Goal: Information Seeking & Learning: Learn about a topic

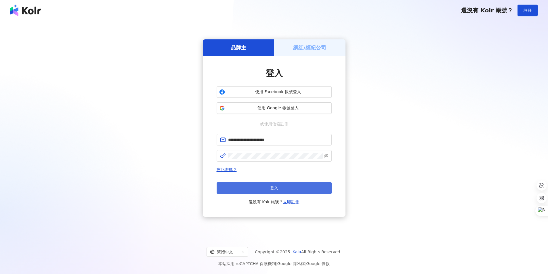
click at [277, 186] on span "登入" at bounding box center [274, 188] width 8 height 5
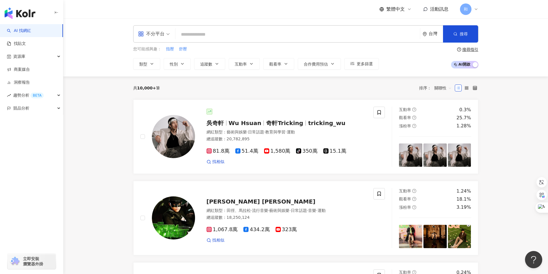
click at [187, 33] on input "search" at bounding box center [298, 34] width 240 height 11
paste input "**********"
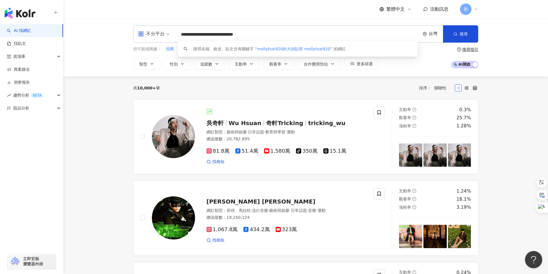
drag, startPoint x: 209, startPoint y: 33, endPoint x: 321, endPoint y: 33, distance: 111.7
click at [321, 33] on input "**********" at bounding box center [298, 34] width 240 height 11
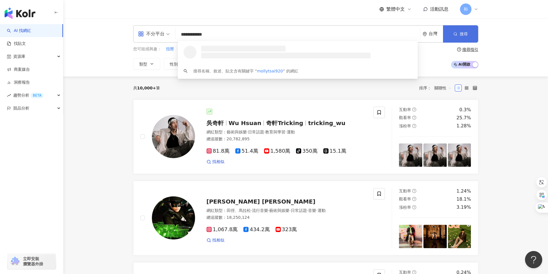
type input "**********"
click at [462, 33] on span "搜尋" at bounding box center [464, 34] width 8 height 5
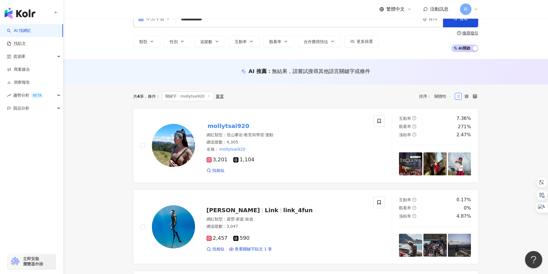
scroll to position [29, 0]
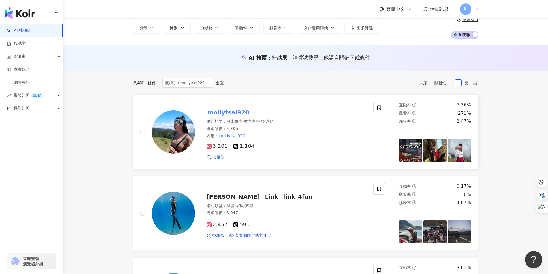
click at [231, 111] on mark "mollytsai920" at bounding box center [229, 112] width 44 height 9
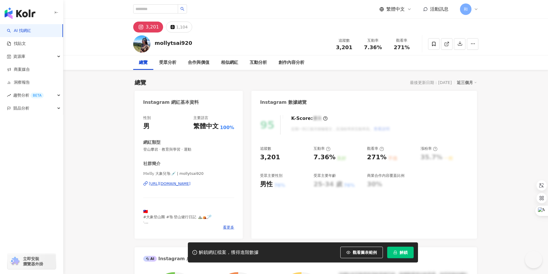
drag, startPoint x: 261, startPoint y: 185, endPoint x: 272, endPoint y: 184, distance: 10.4
click at [272, 184] on div "男性" at bounding box center [266, 184] width 13 height 9
copy div "男性"
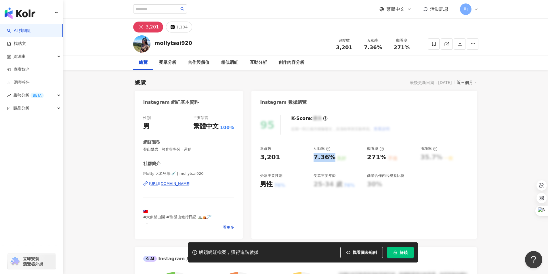
drag, startPoint x: 315, startPoint y: 157, endPoint x: 331, endPoint y: 157, distance: 16.4
click at [331, 157] on div "7.36%" at bounding box center [325, 157] width 22 height 9
copy div "7.36%"
drag, startPoint x: 368, startPoint y: 157, endPoint x: 383, endPoint y: 157, distance: 15.0
click at [383, 157] on div "271%" at bounding box center [377, 157] width 20 height 9
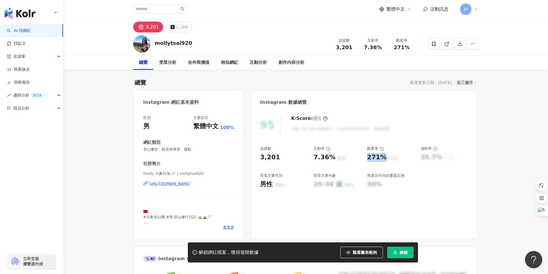
copy div "271%"
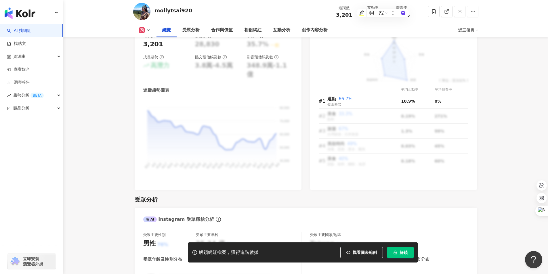
scroll to position [374, 0]
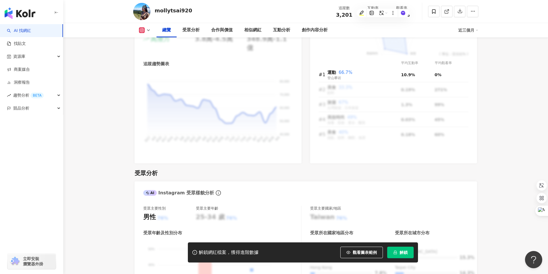
click at [150, 29] on icon at bounding box center [148, 30] width 5 height 5
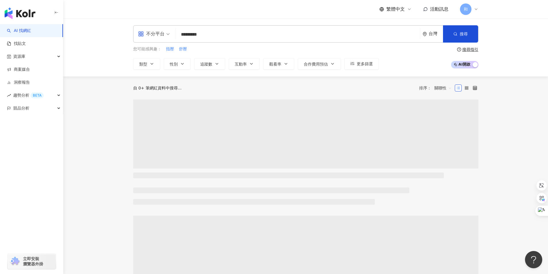
type input "*********"
click at [463, 35] on span "搜尋" at bounding box center [464, 34] width 8 height 5
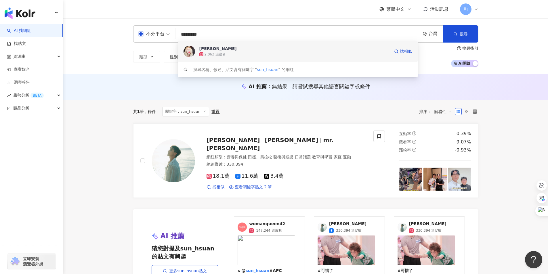
click at [233, 52] on div "2,063 追蹤者" at bounding box center [294, 55] width 191 height 6
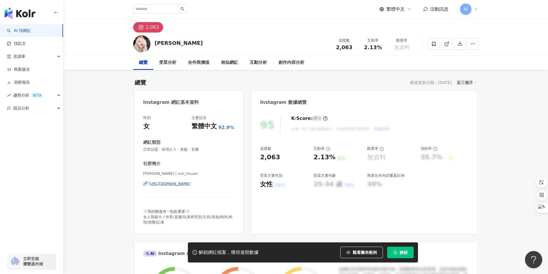
click at [155, 28] on div "2,063" at bounding box center [152, 27] width 13 height 8
drag, startPoint x: 261, startPoint y: 185, endPoint x: 273, endPoint y: 185, distance: 11.5
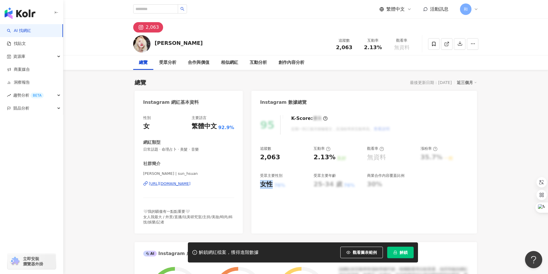
click at [273, 185] on div "女性" at bounding box center [266, 184] width 13 height 9
copy div "女性"
drag, startPoint x: 314, startPoint y: 156, endPoint x: 331, endPoint y: 156, distance: 16.7
click at [331, 156] on div "2.13%" at bounding box center [325, 157] width 22 height 9
copy div "2.13%"
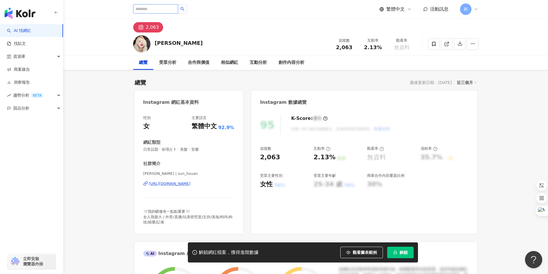
click at [163, 9] on input "search" at bounding box center [155, 8] width 45 height 9
paste input "**********"
type input "**********"
click at [154, 8] on input "**********" at bounding box center [155, 8] width 45 height 9
click at [187, 7] on button "button" at bounding box center [182, 8] width 9 height 9
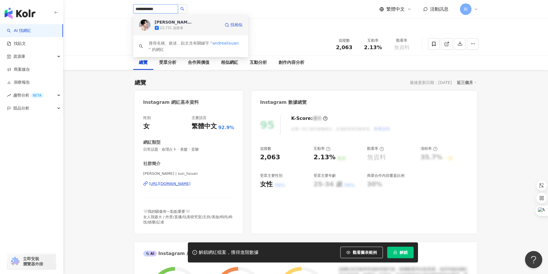
click at [185, 27] on div "22,731 追蹤者" at bounding box center [188, 28] width 66 height 6
